Goal: Information Seeking & Learning: Find specific fact

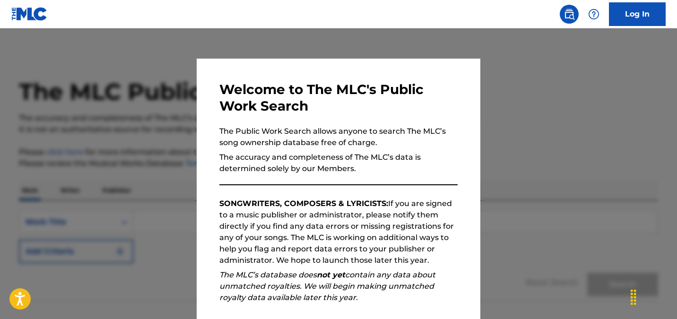
click at [516, 158] on div at bounding box center [338, 187] width 677 height 319
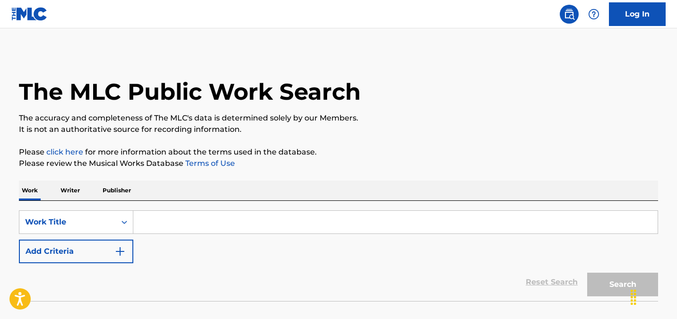
click at [283, 216] on input "Search Form" at bounding box center [395, 222] width 524 height 23
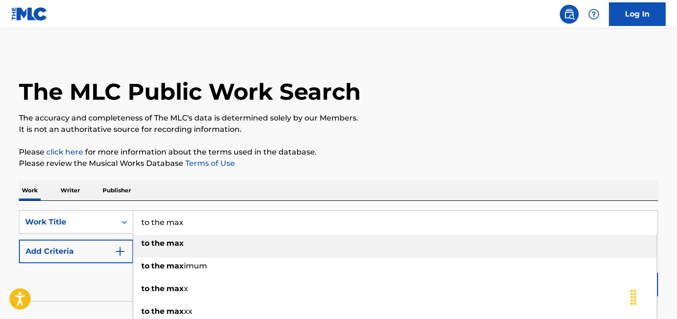
type input "to the max"
click at [90, 253] on button "Add Criteria" at bounding box center [76, 252] width 114 height 24
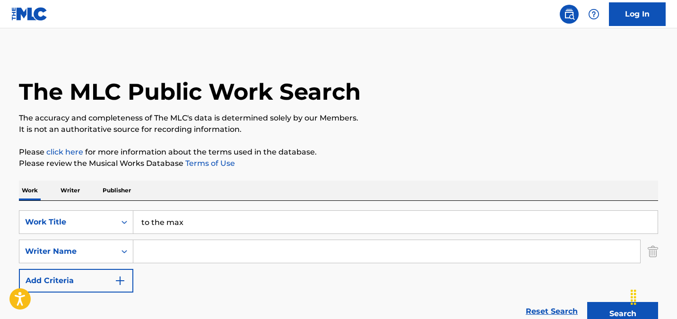
click at [172, 248] on input "Search Form" at bounding box center [386, 251] width 507 height 23
type input "[PERSON_NAME]"
click at [587, 302] on button "Search" at bounding box center [622, 314] width 71 height 24
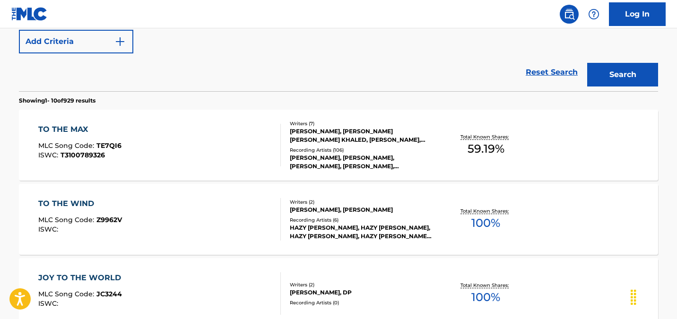
scroll to position [240, 0]
click at [193, 145] on div "TO THE MAX MLC Song Code : TE7QI6 ISWC : T3100789326" at bounding box center [159, 144] width 243 height 43
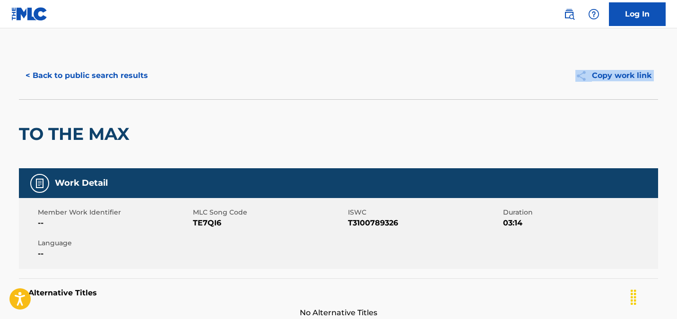
drag, startPoint x: 677, startPoint y: 32, endPoint x: 674, endPoint y: 113, distance: 80.9
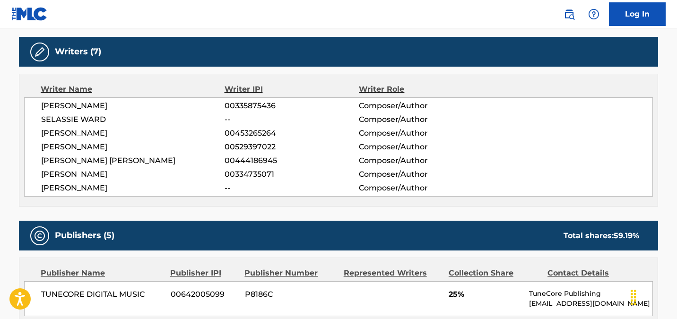
scroll to position [261, 0]
